Goal: Find specific page/section: Find specific page/section

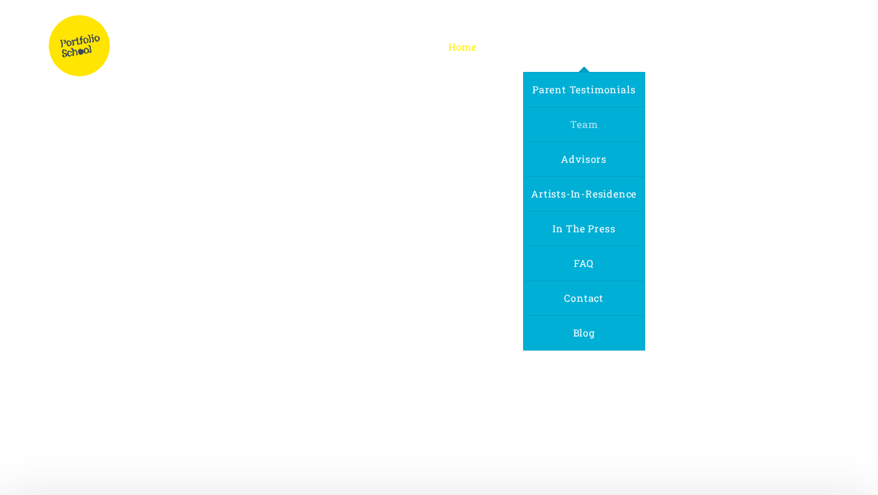
click at [574, 124] on span "Team" at bounding box center [583, 124] width 27 height 13
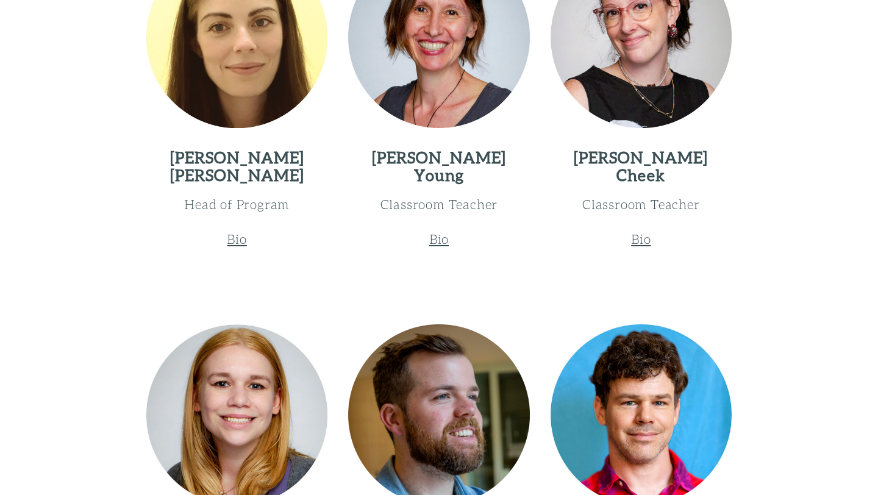
scroll to position [642, 0]
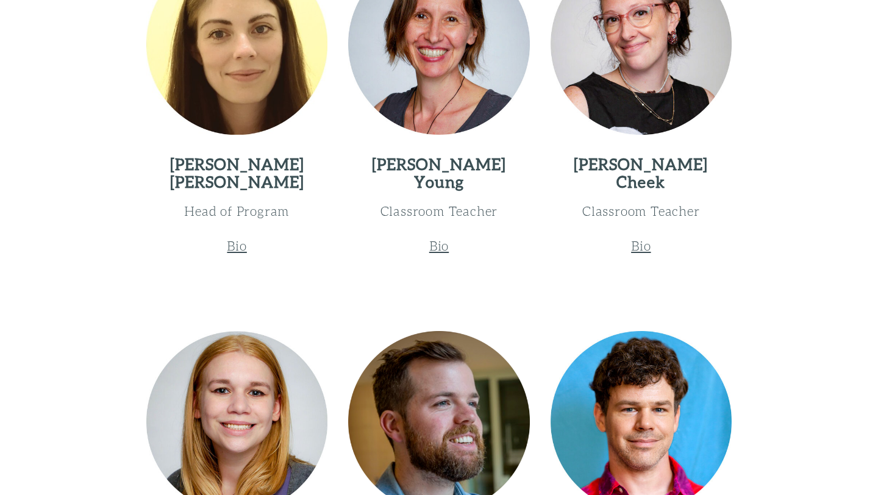
click at [238, 245] on u "Bio" at bounding box center [237, 245] width 20 height 15
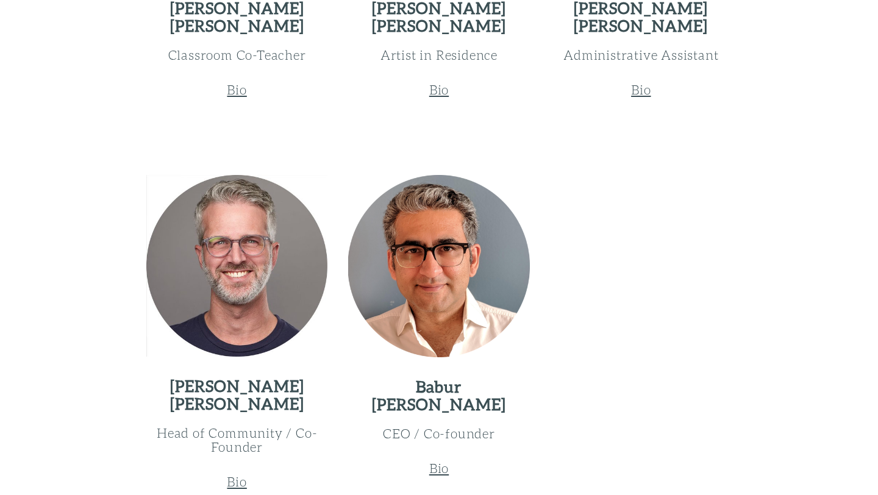
scroll to position [2152, 0]
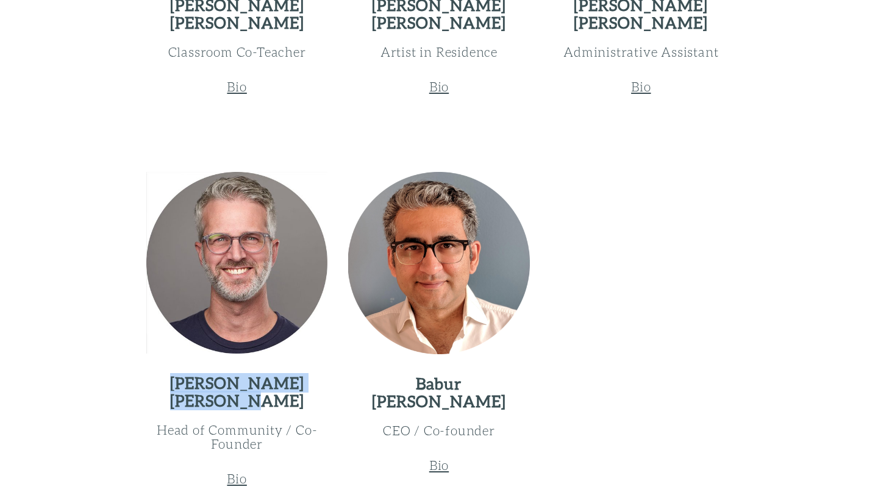
drag, startPoint x: 219, startPoint y: 299, endPoint x: 287, endPoint y: 310, distance: 68.0
click at [287, 374] on h2 "Doug Schachtel" at bounding box center [236, 391] width 181 height 35
copy h2 "Doug Schachtel"
